Goal: Task Accomplishment & Management: Complete application form

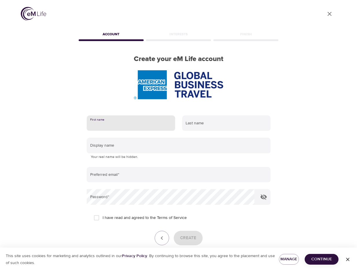
click at [129, 122] on input "text" at bounding box center [131, 123] width 89 height 16
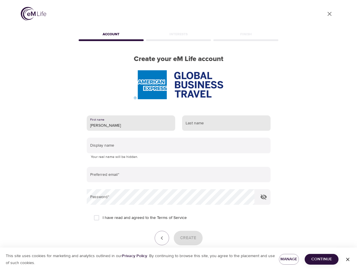
type input "[PERSON_NAME]"
click at [192, 123] on input "text" at bounding box center [226, 123] width 89 height 16
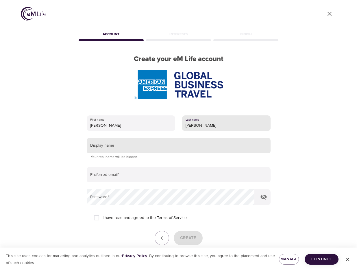
type input "[PERSON_NAME]"
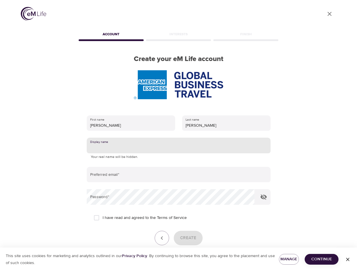
click at [161, 145] on input "text" at bounding box center [179, 146] width 184 height 16
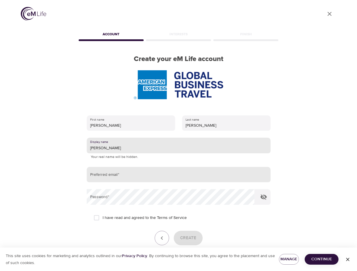
type input "[PERSON_NAME]"
click at [112, 178] on input "email" at bounding box center [179, 175] width 184 height 16
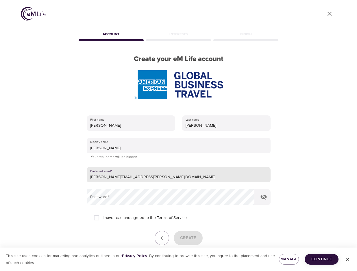
type input "[PERSON_NAME][EMAIL_ADDRESS][PERSON_NAME][DOMAIN_NAME]"
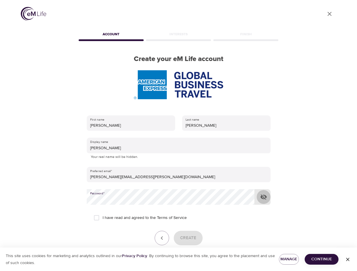
click at [266, 196] on icon "button" at bounding box center [264, 197] width 7 height 7
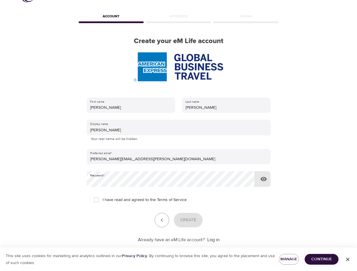
scroll to position [29, 0]
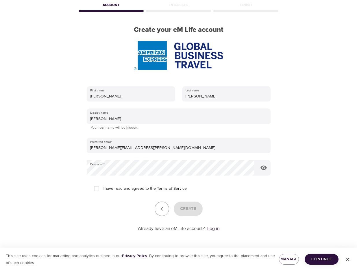
click at [168, 190] on link "Terms of Service" at bounding box center [172, 189] width 30 height 6
click at [97, 187] on input "I have read and agreed to the Terms of Service" at bounding box center [97, 189] width 12 height 12
checkbox input "true"
click at [198, 209] on button "Create" at bounding box center [188, 209] width 29 height 14
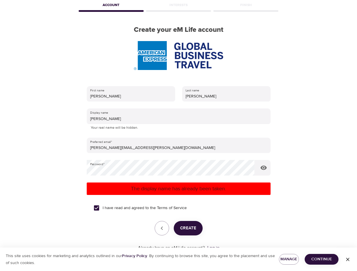
click at [279, 159] on div "First name [PERSON_NAME] Last name [PERSON_NAME] Display name [PERSON_NAME] You…" at bounding box center [179, 169] width 203 height 184
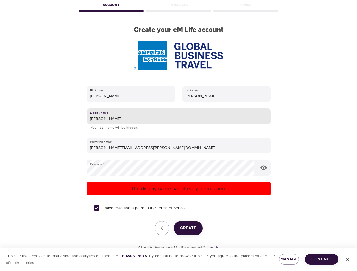
click at [119, 123] on input "[PERSON_NAME]" at bounding box center [179, 117] width 184 height 16
type input "DianaC"
click at [194, 229] on span "Create" at bounding box center [188, 229] width 16 height 8
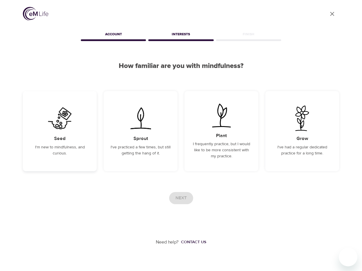
click at [63, 142] on div "Seed I'm new to mindfulness, and curious." at bounding box center [60, 131] width 74 height 80
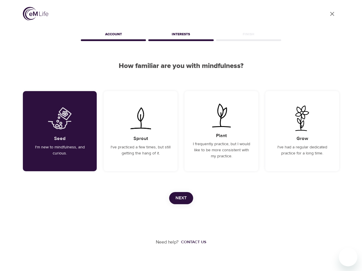
click at [185, 199] on span "Next" at bounding box center [180, 199] width 11 height 8
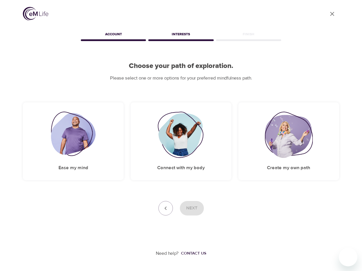
click at [319, 225] on div "Need help? Contact us" at bounding box center [181, 236] width 316 height 41
click at [290, 148] on img at bounding box center [289, 135] width 48 height 46
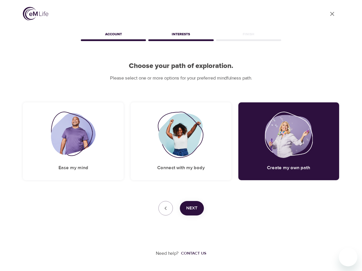
click at [203, 208] on button "Next" at bounding box center [192, 208] width 24 height 14
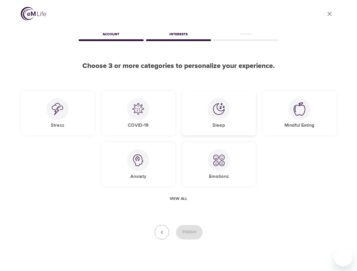
drag, startPoint x: 214, startPoint y: 111, endPoint x: 265, endPoint y: 122, distance: 52.0
click at [214, 111] on img at bounding box center [219, 109] width 12 height 12
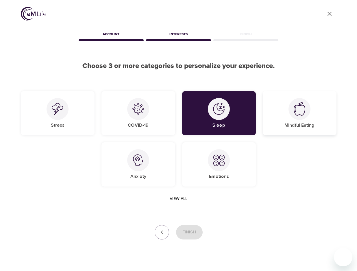
click at [302, 129] on div "Mindful Eating" at bounding box center [300, 113] width 74 height 44
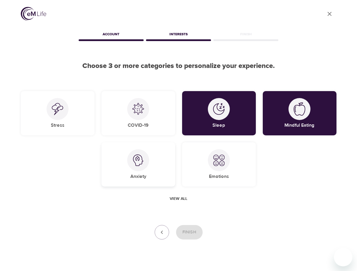
click at [157, 172] on div "Anxiety" at bounding box center [139, 164] width 74 height 44
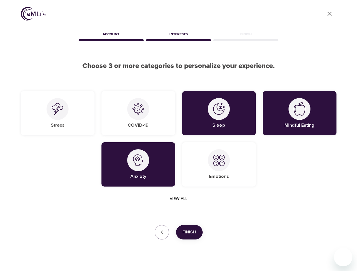
click at [188, 232] on span "Finish" at bounding box center [190, 233] width 14 height 8
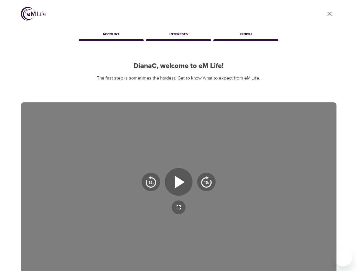
click at [324, 66] on h2 "DianaC, welcome to eM Life!" at bounding box center [179, 66] width 316 height 8
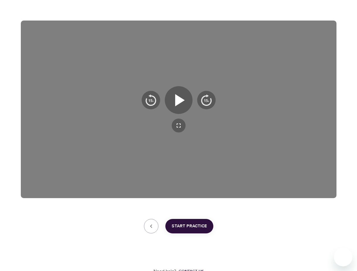
scroll to position [86, 0]
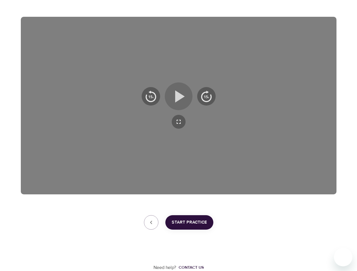
click at [177, 103] on icon "button" at bounding box center [178, 96] width 21 height 21
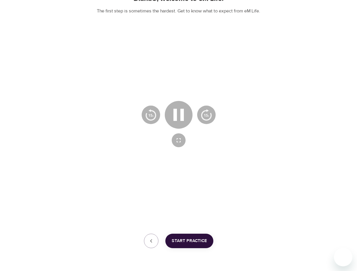
scroll to position [57, 0]
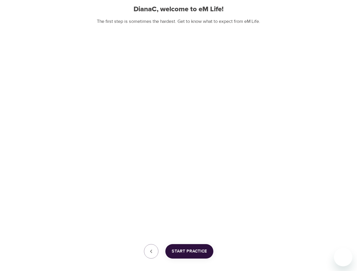
click at [194, 250] on span "Start Practice" at bounding box center [189, 252] width 35 height 8
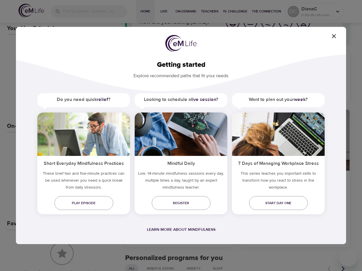
click at [64, 181] on h5 "These brief two and five-minute practices can be used whenever you need a quick…" at bounding box center [83, 181] width 93 height 23
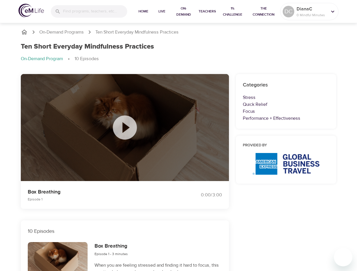
click at [235, 52] on div "Ten Short Everyday Mindfulness Practices On-Demand Program 10 Episodes" at bounding box center [178, 55] width 323 height 32
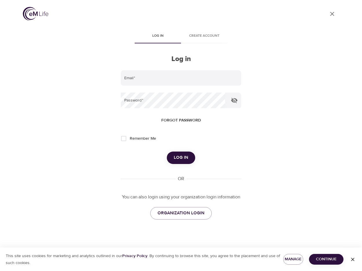
type input "[PERSON_NAME][EMAIL_ADDRESS][PERSON_NAME][DOMAIN_NAME]"
click at [149, 142] on span "Remember Me" at bounding box center [143, 139] width 26 height 6
click at [130, 142] on input "Remember Me" at bounding box center [124, 139] width 12 height 12
checkbox input "true"
click at [185, 165] on div "Email   * [PERSON_NAME][EMAIL_ADDRESS][PERSON_NAME][DOMAIN_NAME] Password   * F…" at bounding box center [181, 144] width 120 height 149
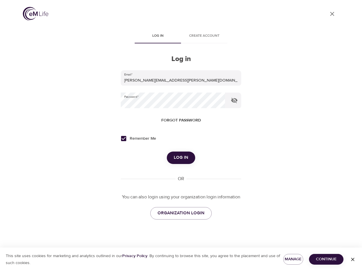
click at [185, 162] on button "Log in" at bounding box center [181, 158] width 28 height 12
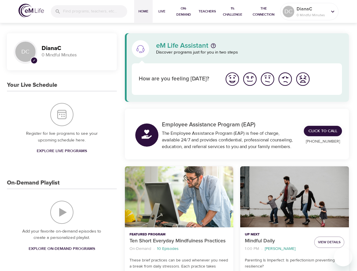
click at [254, 85] on img "I'm feeling good" at bounding box center [250, 79] width 16 height 16
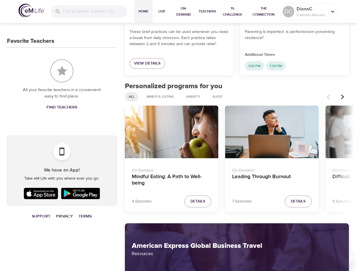
scroll to position [289, 0]
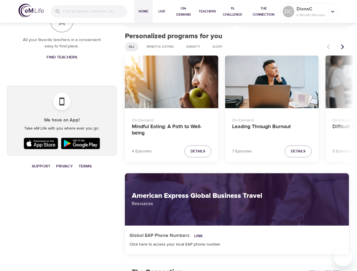
click at [26, 62] on div "All your favorite teachers in a convienient easy to find place. Find Teachers" at bounding box center [62, 36] width 110 height 76
